Goal: Contribute content

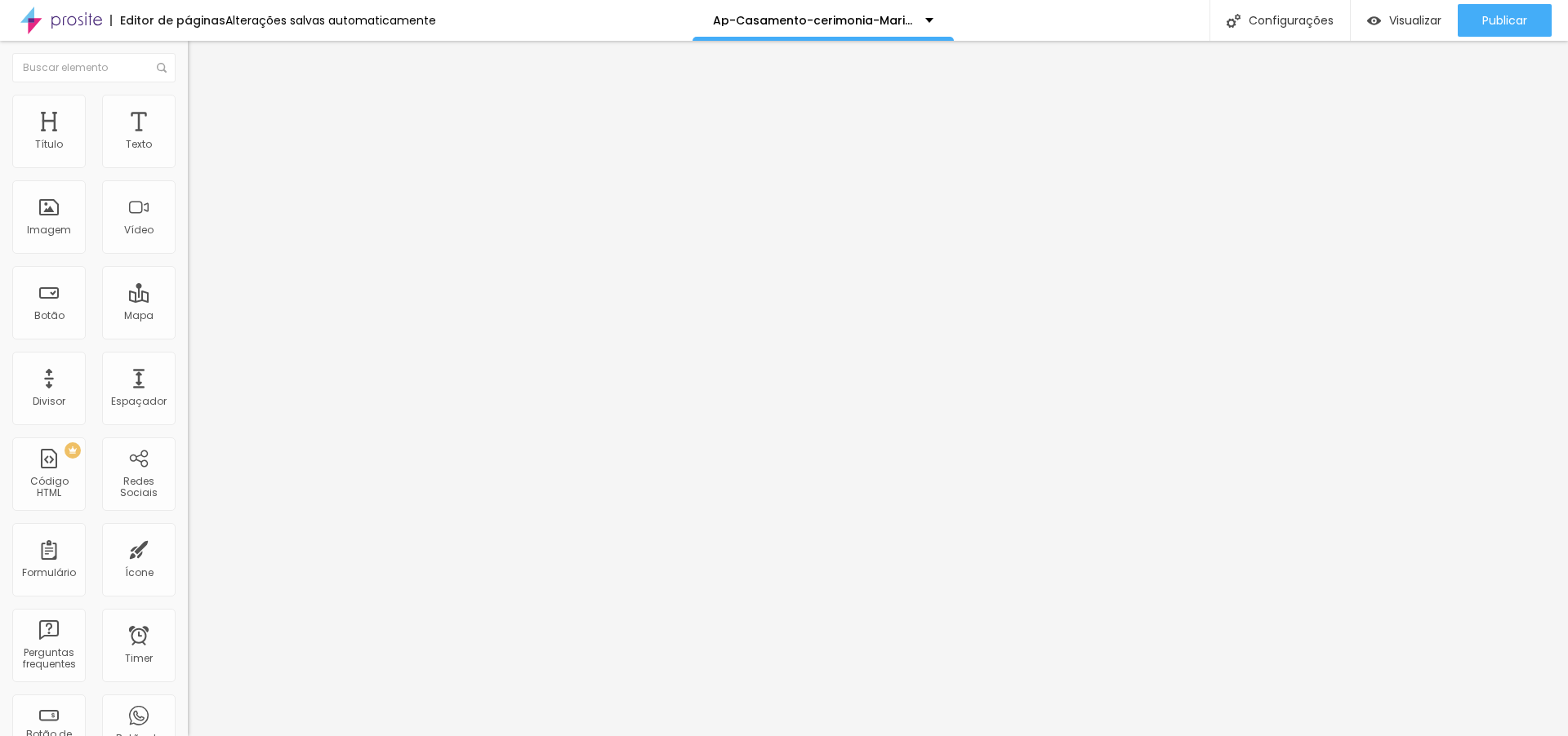
click at [188, 111] on img at bounding box center [195, 118] width 15 height 15
click at [188, 111] on li "Avançado" at bounding box center [281, 118] width 188 height 16
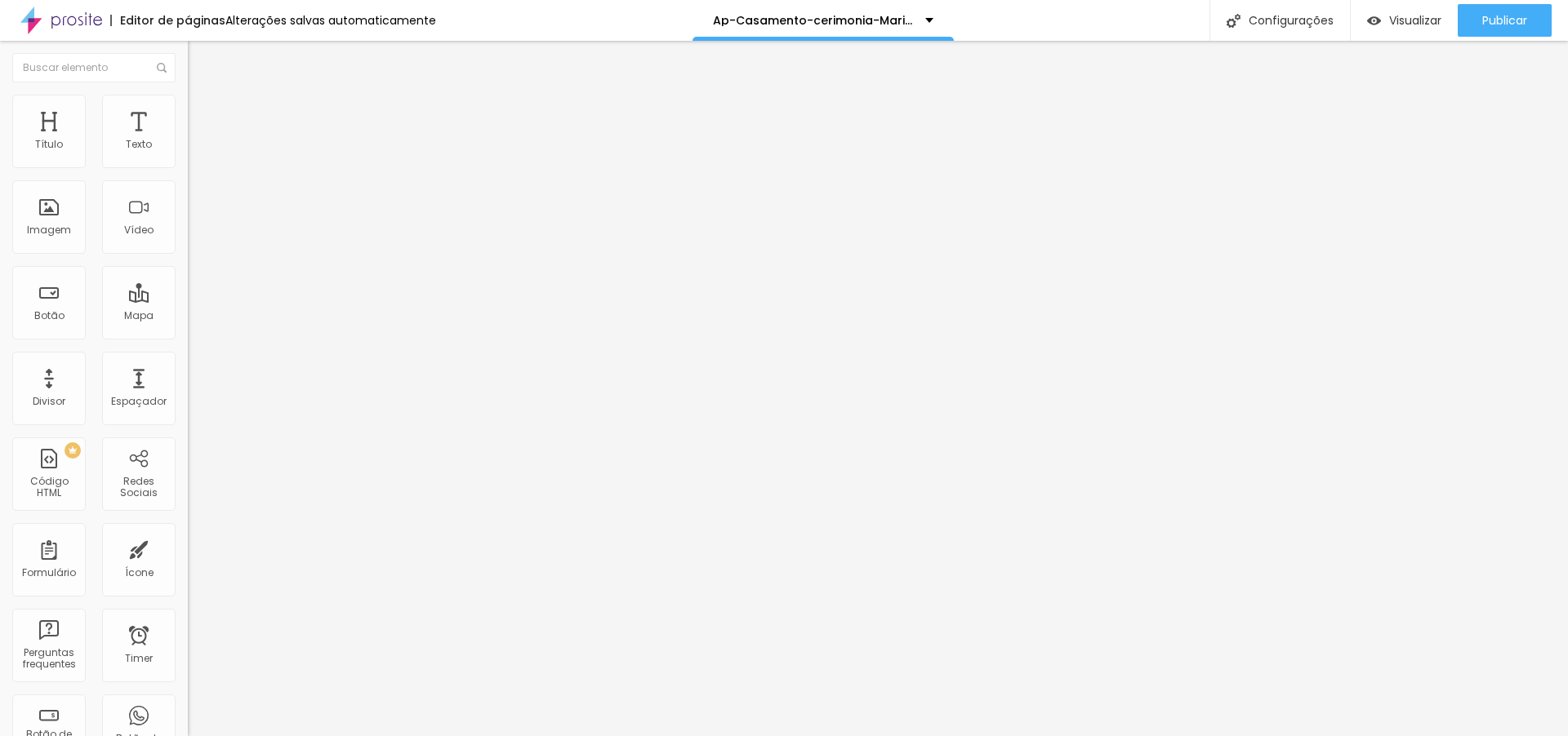
click at [188, 111] on li "Avançado" at bounding box center [281, 118] width 188 height 16
click at [188, 111] on img at bounding box center [195, 118] width 15 height 15
click at [203, 115] on span "Avançado" at bounding box center [229, 122] width 53 height 14
click at [188, 111] on img at bounding box center [195, 118] width 15 height 15
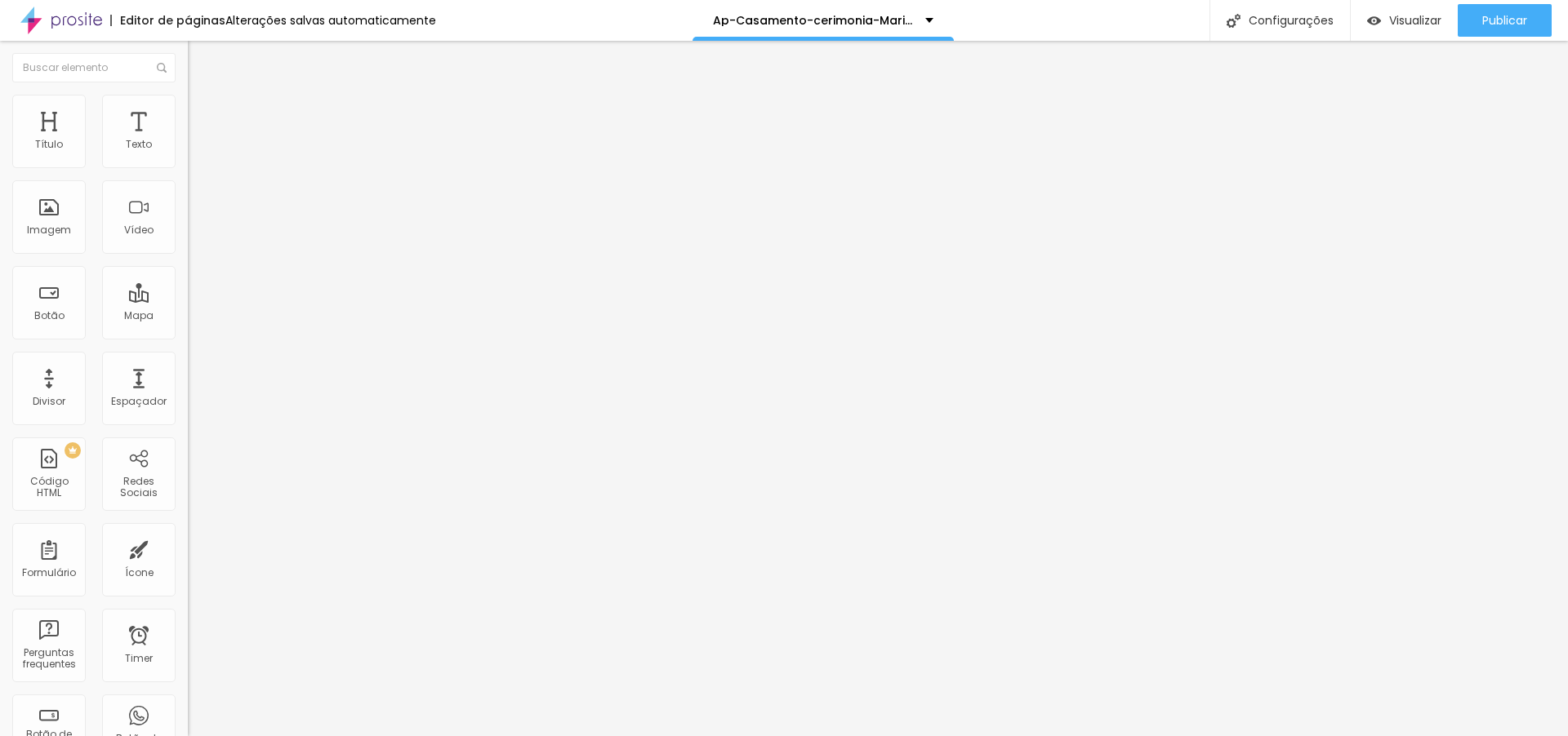
click at [188, 111] on img at bounding box center [195, 118] width 15 height 15
click at [1502, 14] on span "Publicar" at bounding box center [1504, 21] width 45 height 13
click at [1395, 24] on span "Visualizar" at bounding box center [1400, 21] width 53 height 13
